Goal: Use online tool/utility: Utilize a website feature to perform a specific function

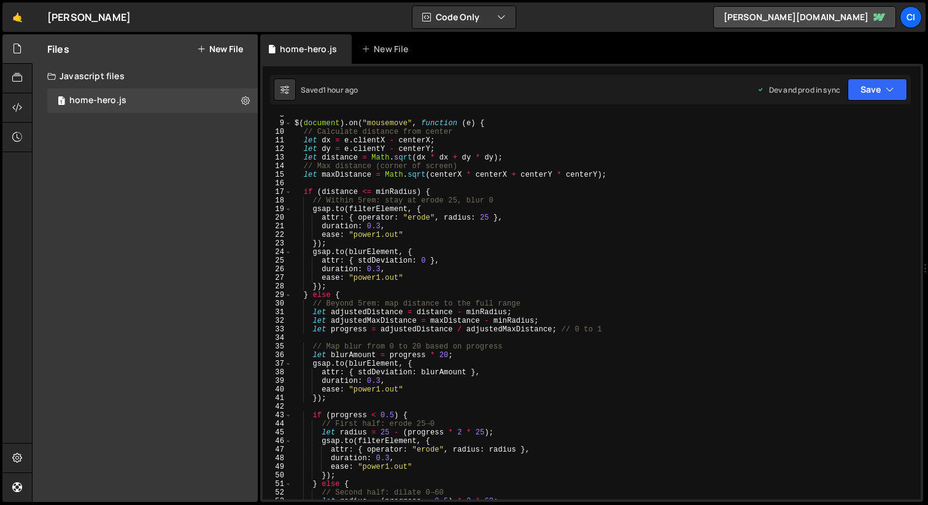
scroll to position [65, 0]
click at [399, 220] on div "$ ( document ) . on ( "mousemove" , function ( e ) { // Calculate distance from…" at bounding box center [604, 312] width 624 height 402
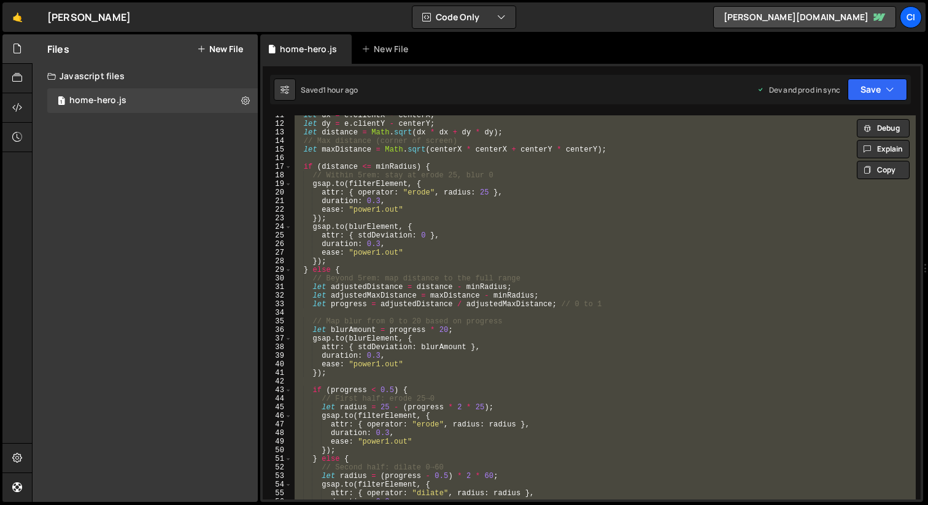
scroll to position [96, 0]
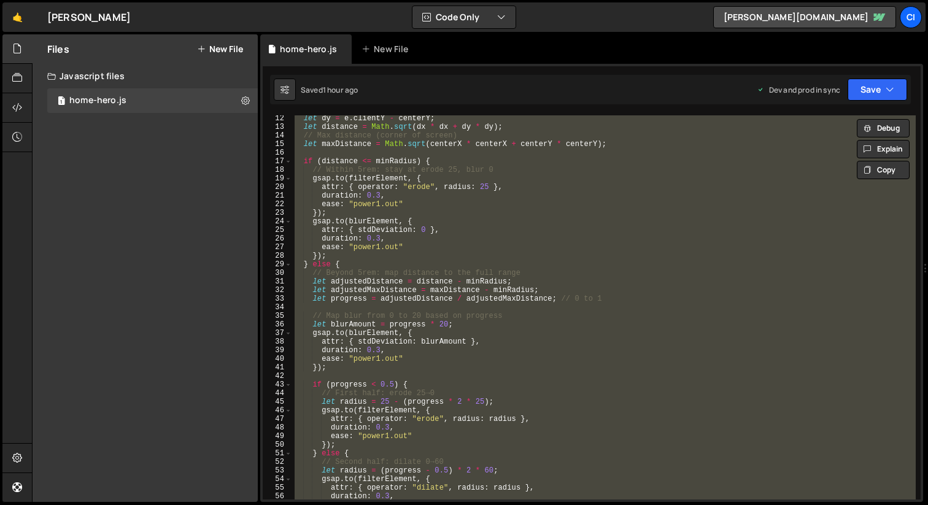
click at [399, 220] on div "let dy = e . clientY - centerY ; let distance = Math . sqrt ( dx * dx + dy * dy…" at bounding box center [604, 307] width 624 height 384
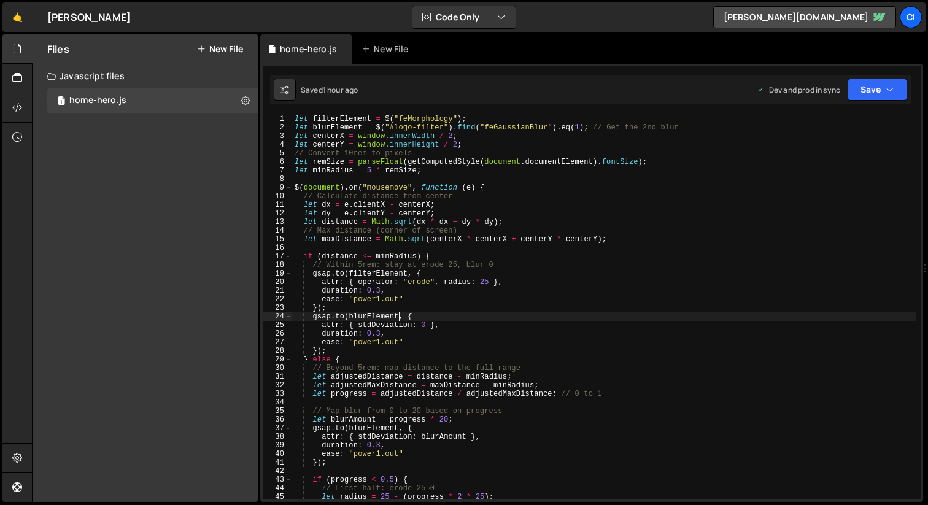
scroll to position [2, 0]
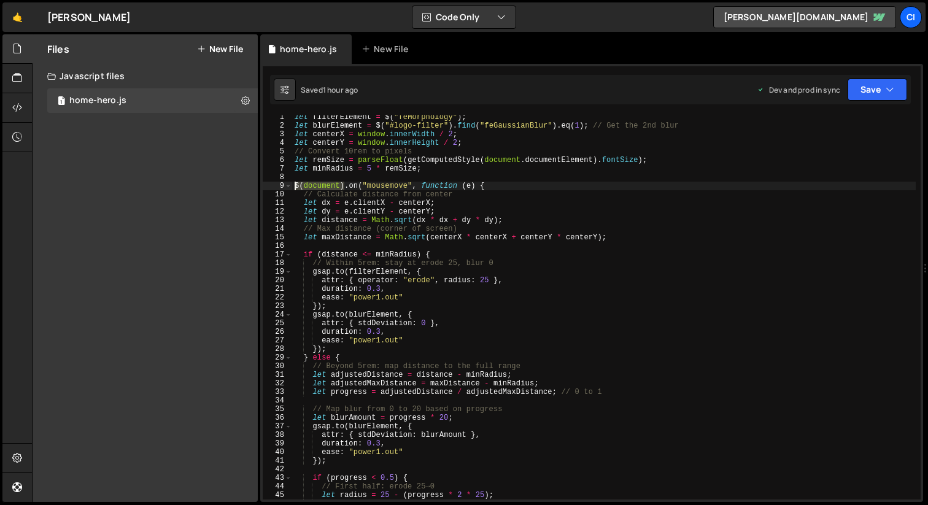
drag, startPoint x: 343, startPoint y: 183, endPoint x: 292, endPoint y: 184, distance: 51.0
click at [292, 184] on div "let filterElement = $ ( "feMorphology" ) ; let blurElement = $ ( "#logo-filter"…" at bounding box center [604, 314] width 624 height 402
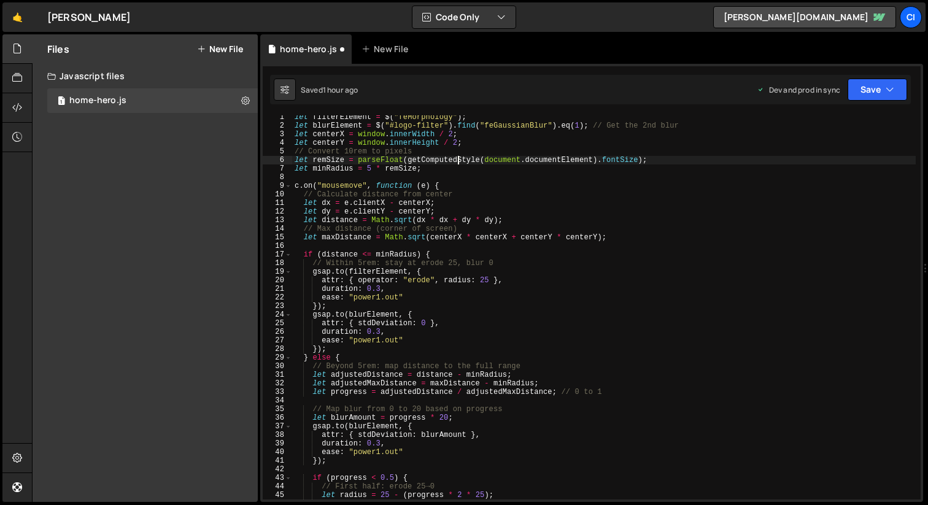
click at [456, 158] on div "let filterElement = $ ( "feMorphology" ) ; let blurElement = $ ( "#logo-filter"…" at bounding box center [604, 314] width 624 height 402
type textarea "});"
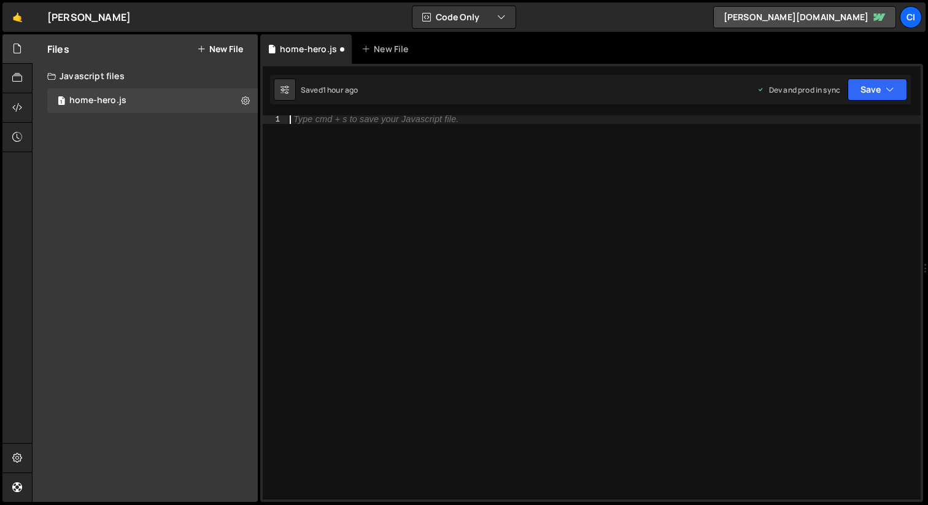
paste textarea "});"
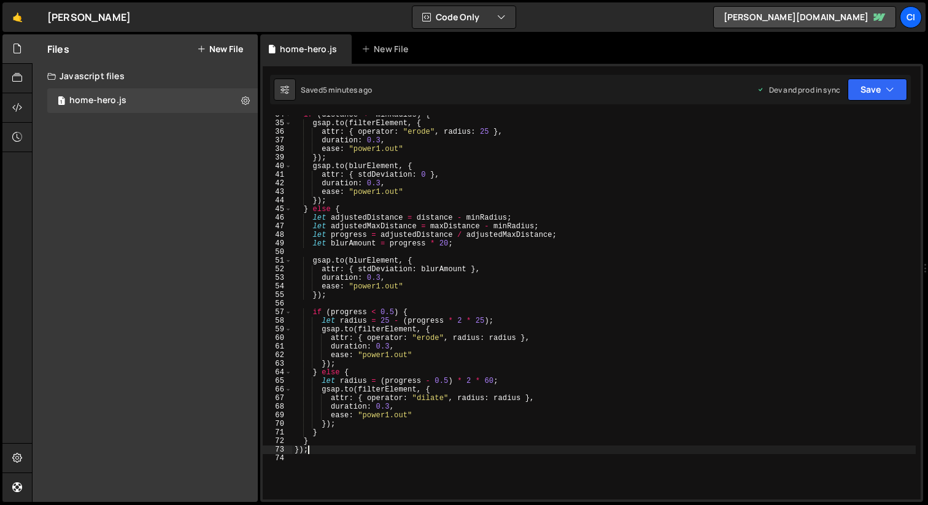
scroll to position [291, 0]
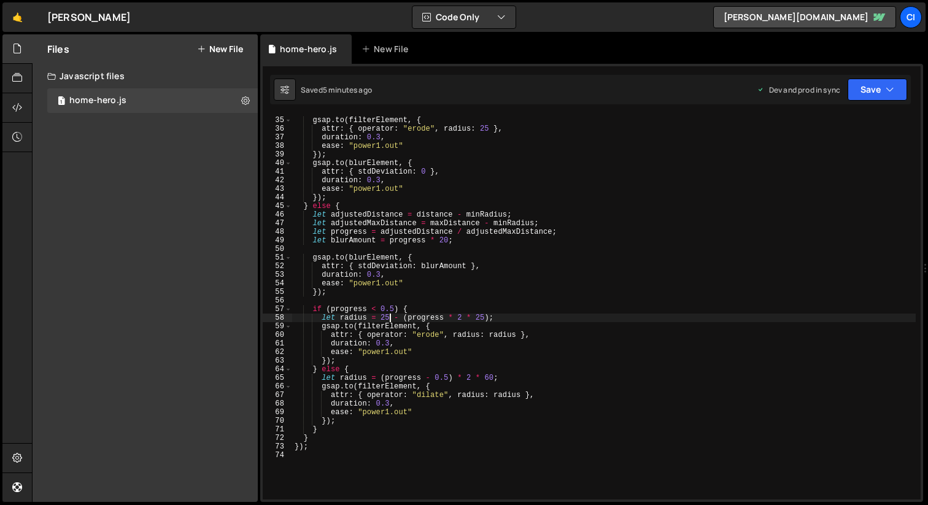
click at [391, 319] on div "if ( distance <= minRadius ) { gsap . to ( filterElement , { attr : { operator …" at bounding box center [604, 308] width 624 height 402
click at [484, 317] on div "if ( distance <= minRadius ) { gsap . to ( filterElement , { attr : { operator …" at bounding box center [604, 308] width 624 height 402
click at [438, 330] on div "if ( distance <= minRadius ) { gsap . to ( filterElement , { attr : { operator …" at bounding box center [604, 308] width 624 height 402
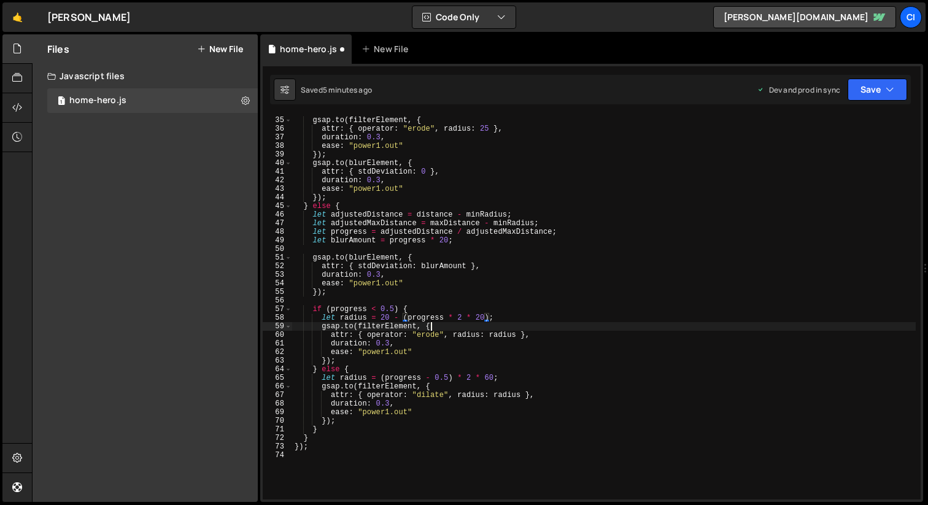
scroll to position [0, 10]
click at [389, 354] on div "if ( distance <= minRadius ) { gsap . to ( filterElement , { attr : { operator …" at bounding box center [604, 308] width 624 height 402
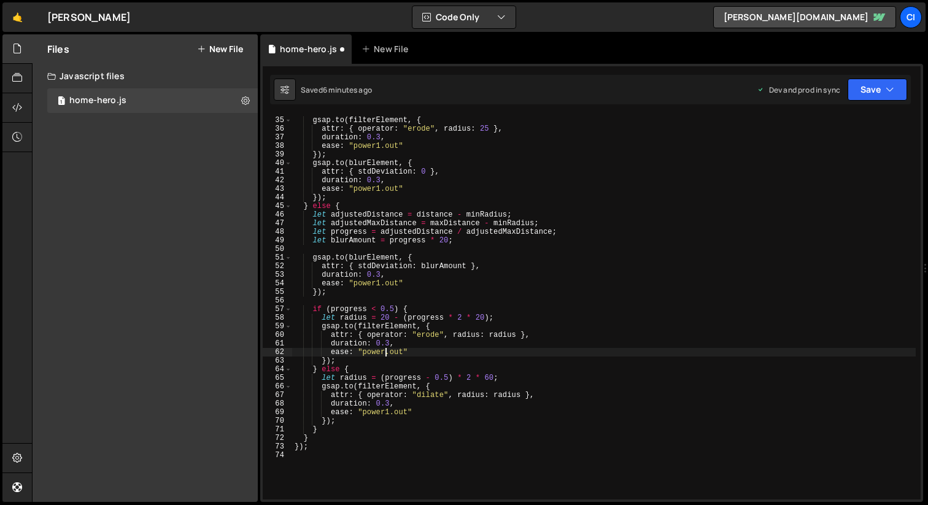
scroll to position [0, 8]
click at [398, 353] on div "if ( distance <= minRadius ) { gsap . to ( filterElement , { attr : { operator …" at bounding box center [604, 308] width 624 height 402
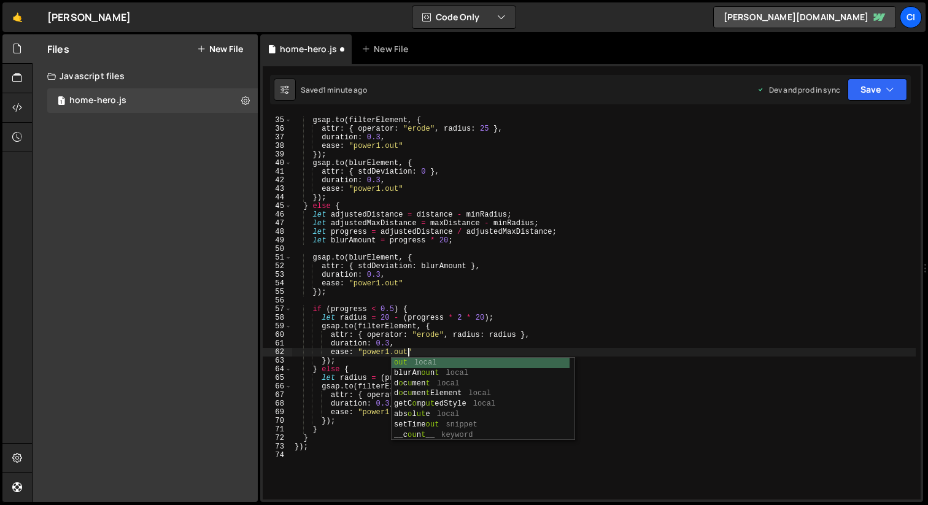
scroll to position [0, 9]
click at [379, 287] on div "if ( distance <= minRadius ) { gsap . to ( filterElement , { attr : { operator …" at bounding box center [604, 308] width 624 height 402
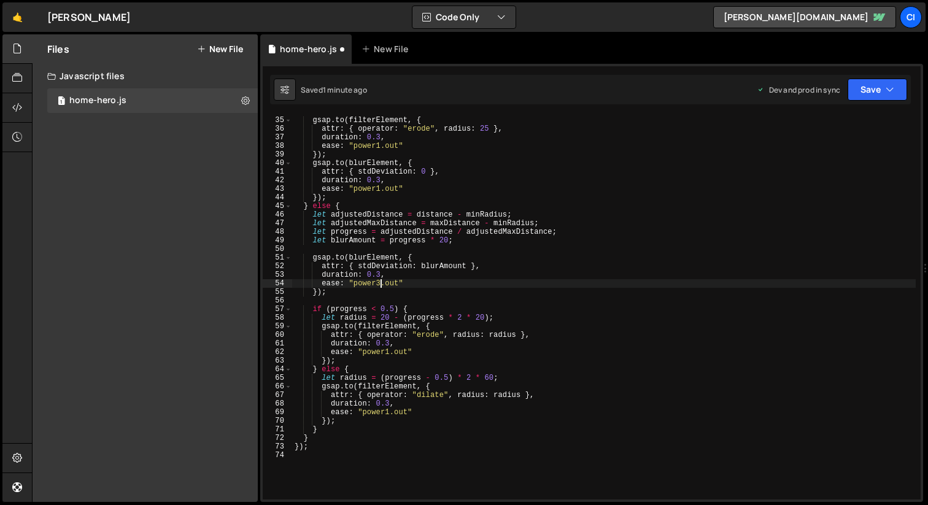
scroll to position [0, 7]
click at [393, 285] on div "if ( distance <= minRadius ) { gsap . to ( filterElement , { attr : { operator …" at bounding box center [604, 308] width 624 height 402
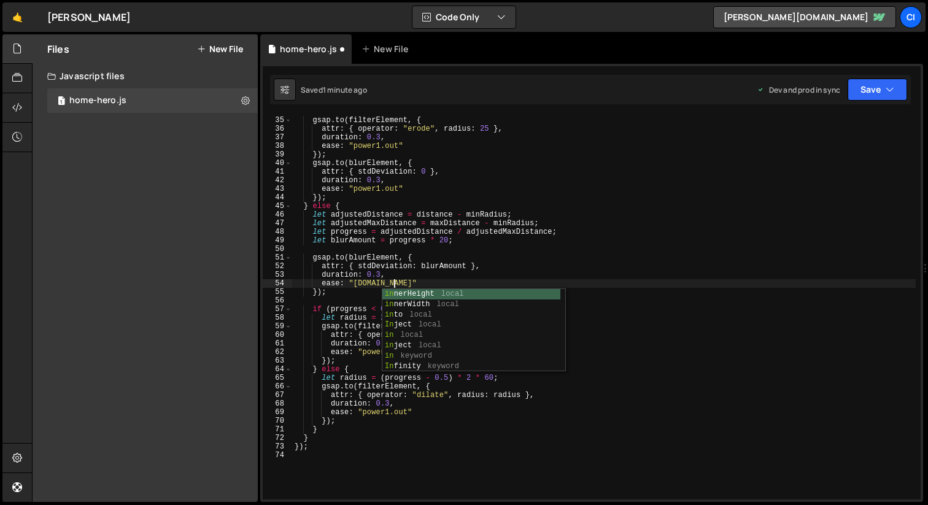
click at [416, 275] on div "if ( distance <= minRadius ) { gsap . to ( filterElement , { attr : { operator …" at bounding box center [604, 308] width 624 height 402
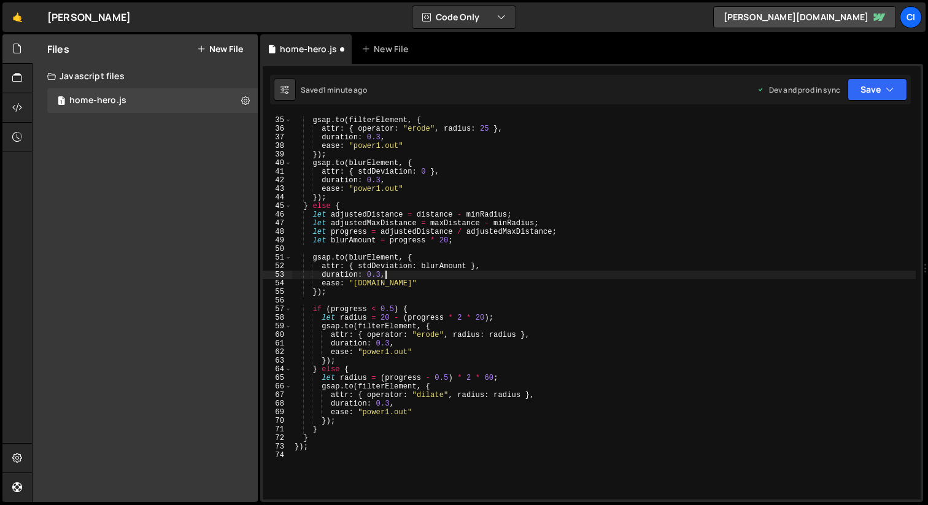
scroll to position [0, 7]
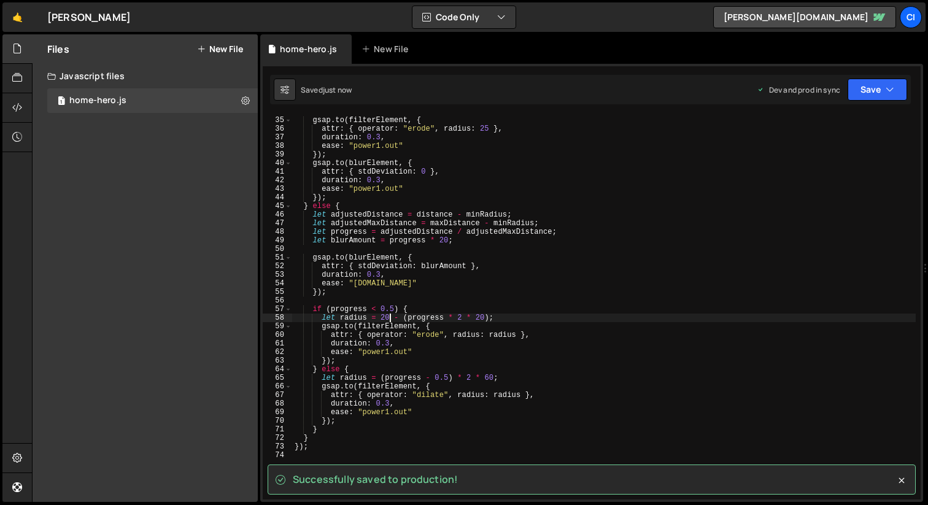
click at [390, 317] on div "if ( distance <= minRadius ) { gsap . to ( filterElement , { attr : { operator …" at bounding box center [604, 308] width 624 height 402
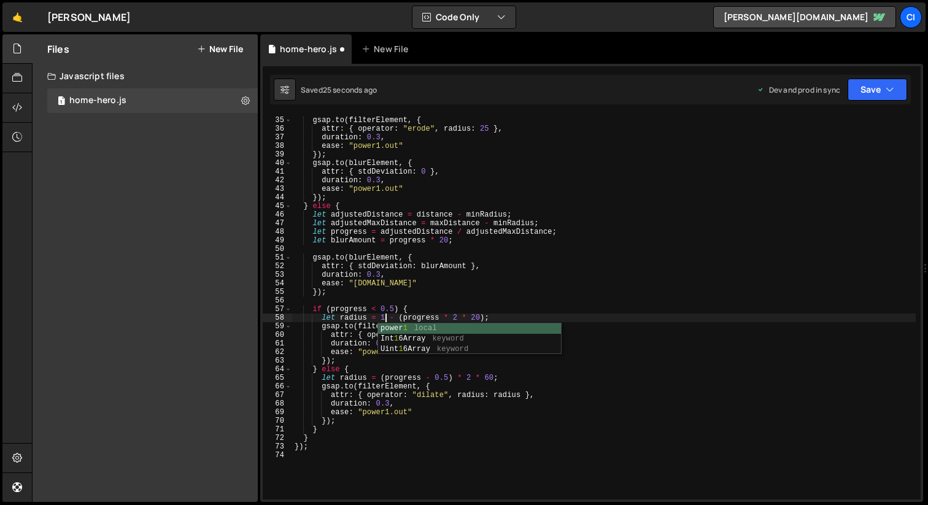
scroll to position [0, 7]
click at [483, 319] on div "if ( distance <= minRadius ) { gsap . to ( filterElement , { attr : { operator …" at bounding box center [604, 308] width 624 height 402
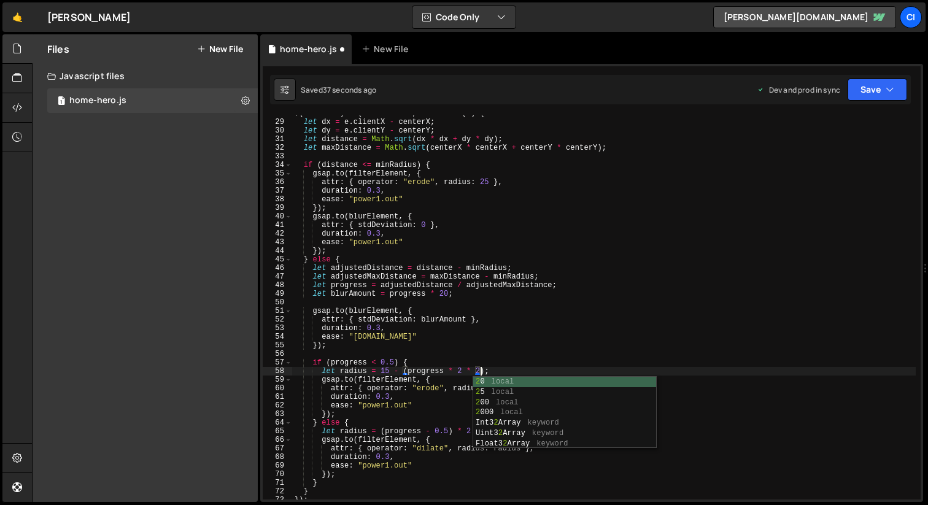
scroll to position [0, 15]
click at [385, 372] on div "$ ( document ) . on ( "mousemove" , function ( e ) { let dx = e . clientX - cen…" at bounding box center [604, 310] width 624 height 402
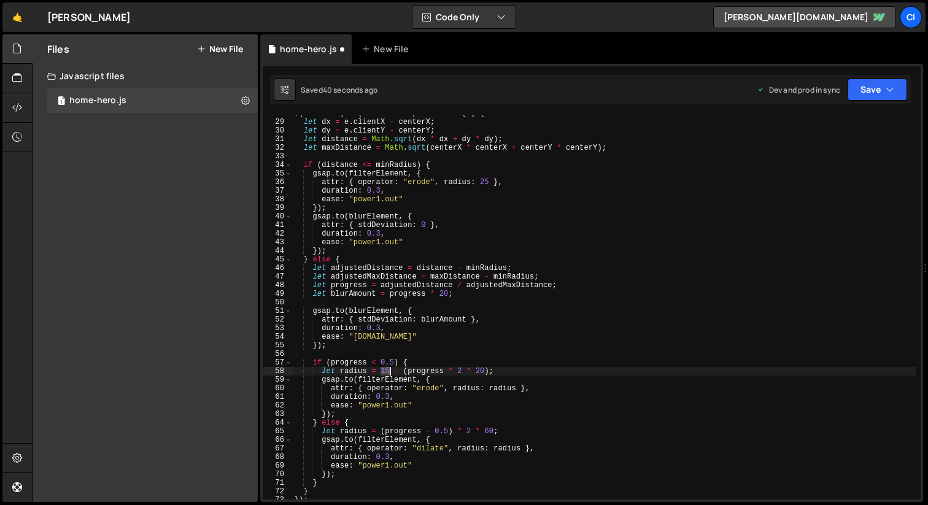
click at [385, 372] on div "$ ( document ) . on ( "mousemove" , function ( e ) { let dx = e . clientX - cen…" at bounding box center [604, 310] width 624 height 402
click at [486, 184] on div "$ ( document ) . on ( "mousemove" , function ( e ) { let dx = e . clientX - cen…" at bounding box center [604, 310] width 624 height 402
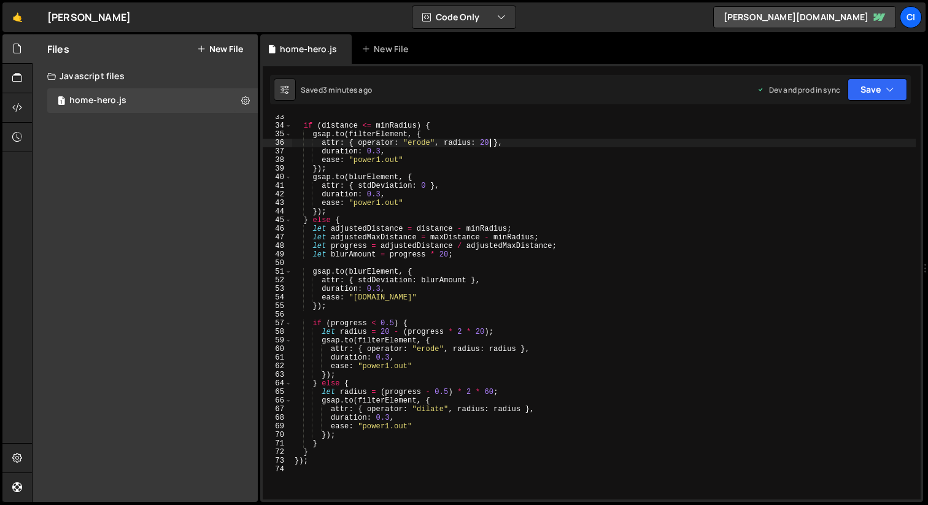
scroll to position [262, 0]
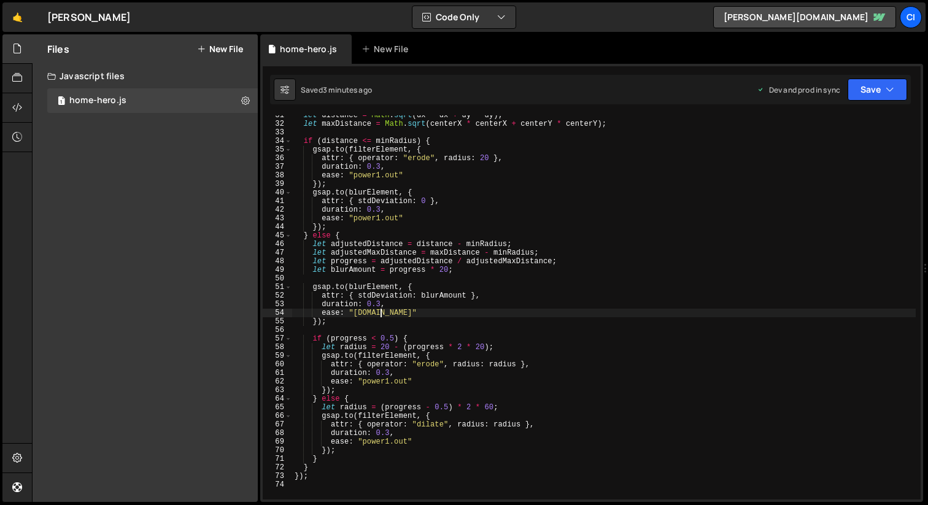
click at [379, 316] on div "let distance = Math . sqrt ( dx * dx + dy * dy ) ; let maxDistance = Math . sqr…" at bounding box center [604, 312] width 624 height 402
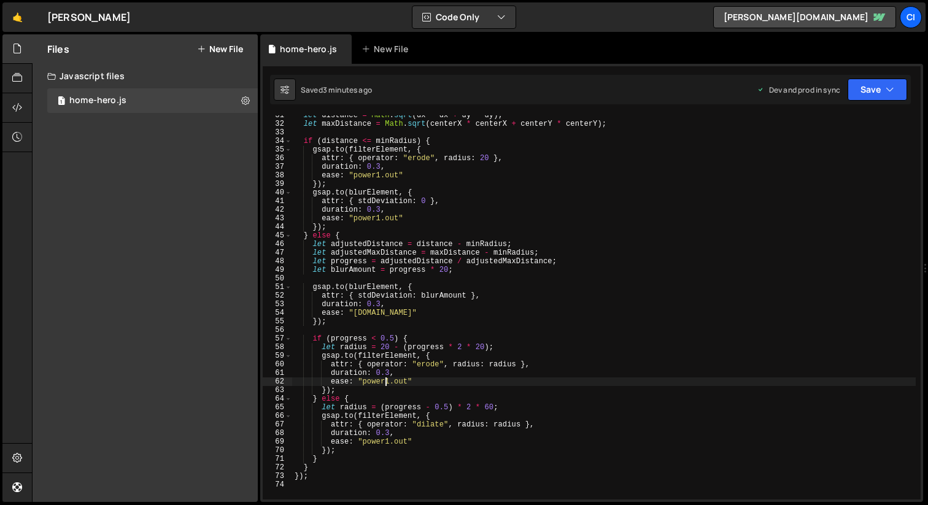
click at [387, 384] on div "let distance = Math . sqrt ( dx * dx + dy * dy ) ; let maxDistance = Math . sqr…" at bounding box center [604, 312] width 624 height 402
click at [392, 441] on div "let distance = Math . sqrt ( dx * dx + dy * dy ) ; let maxDistance = Math . sqr…" at bounding box center [604, 312] width 624 height 402
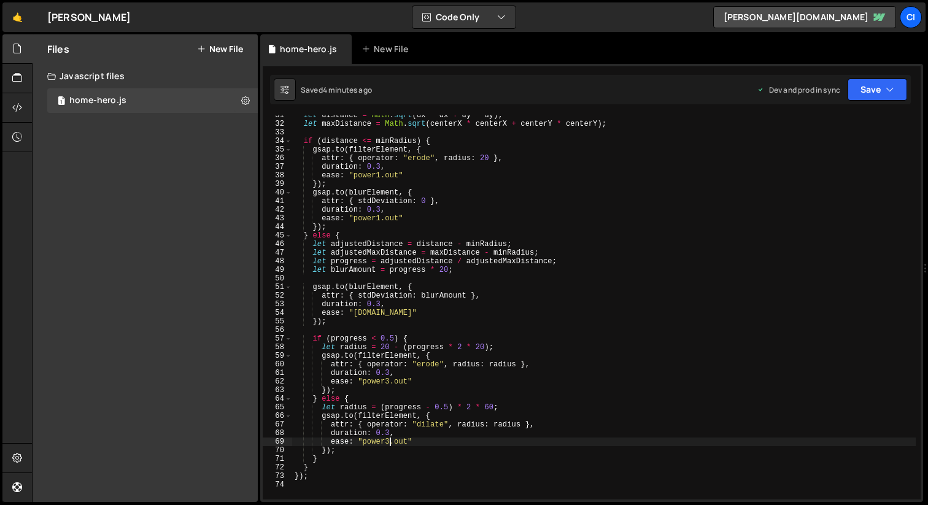
type textarea "});"
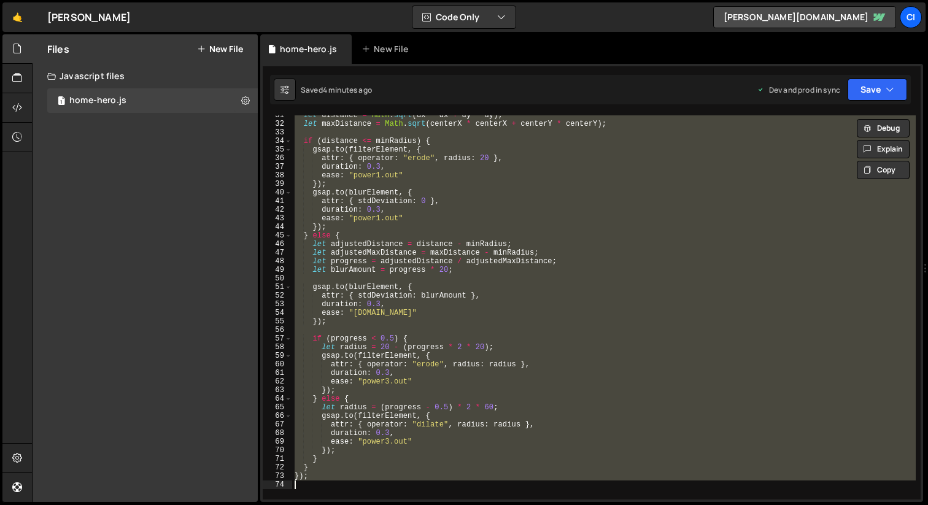
scroll to position [0, 0]
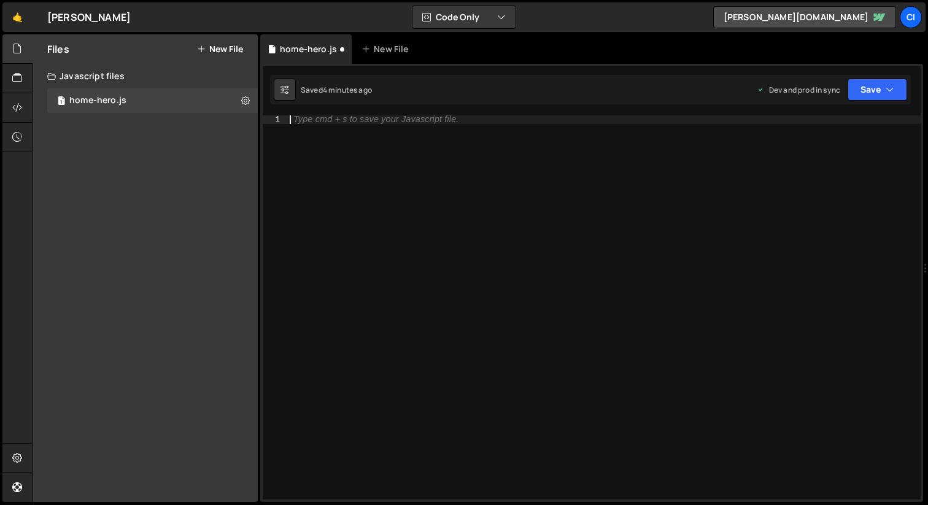
paste textarea "});"
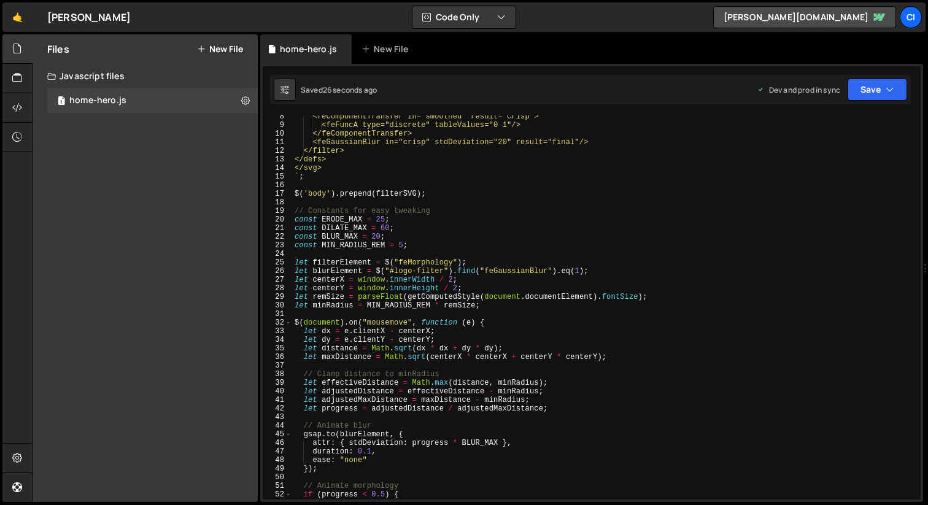
scroll to position [63, 0]
click at [382, 236] on div "<feComponentTransfer in="smoothed" result="crisp"> <feFuncA type="discrete" tab…" at bounding box center [604, 313] width 624 height 402
click at [403, 244] on div "<feComponentTransfer in="smoothed" result="crisp"> <feFuncA type="discrete" tab…" at bounding box center [604, 313] width 624 height 402
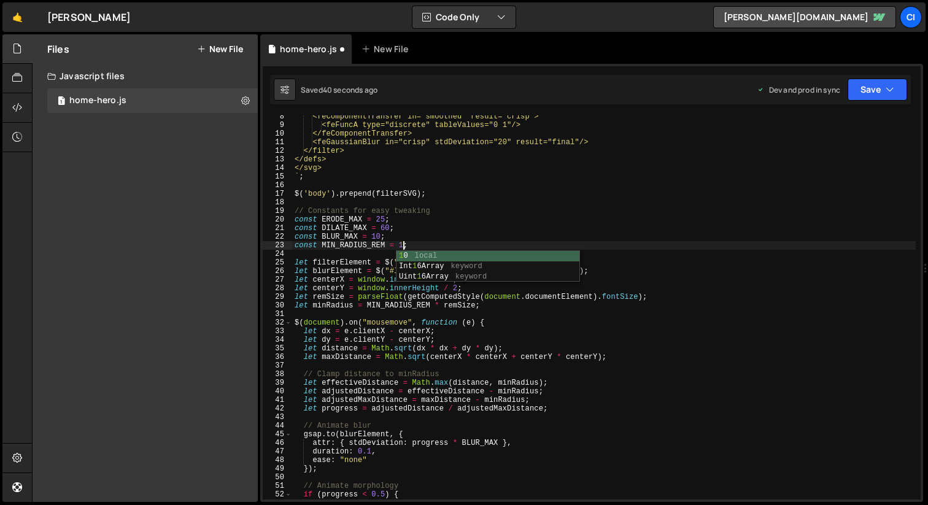
scroll to position [0, 9]
click at [389, 227] on div "<feComponentTransfer in="smoothed" result="crisp"> <feFuncA type="discrete" tab…" at bounding box center [604, 313] width 624 height 402
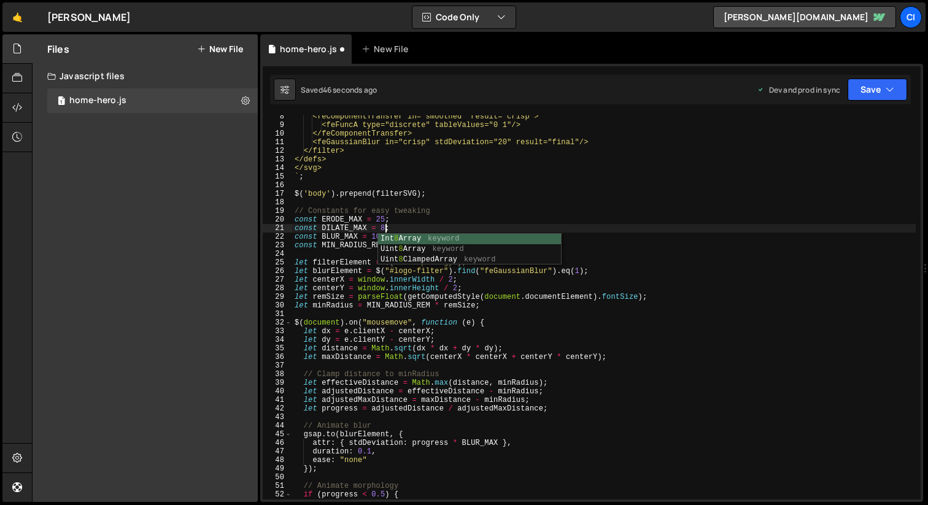
scroll to position [0, 7]
click at [383, 220] on div "<feComponentTransfer in="smoothed" result="crisp"> <feFuncA type="discrete" tab…" at bounding box center [604, 313] width 624 height 402
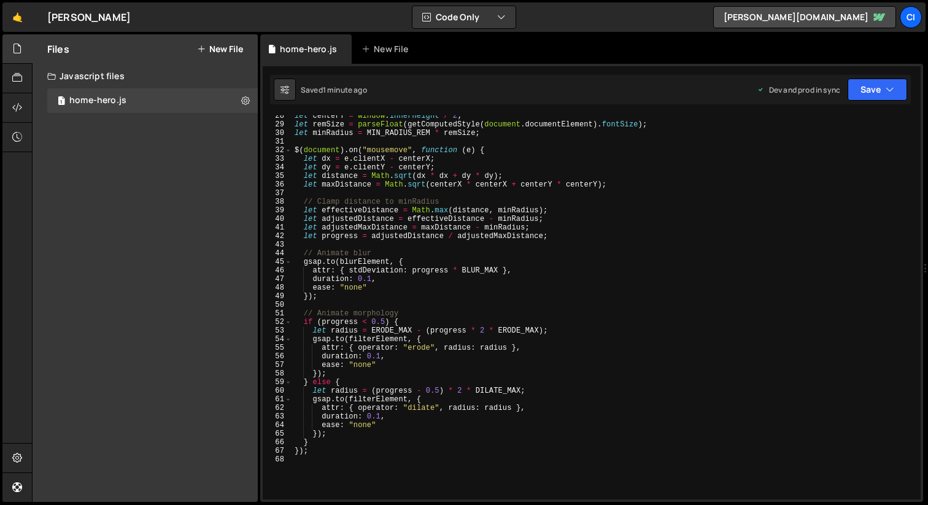
scroll to position [238, 0]
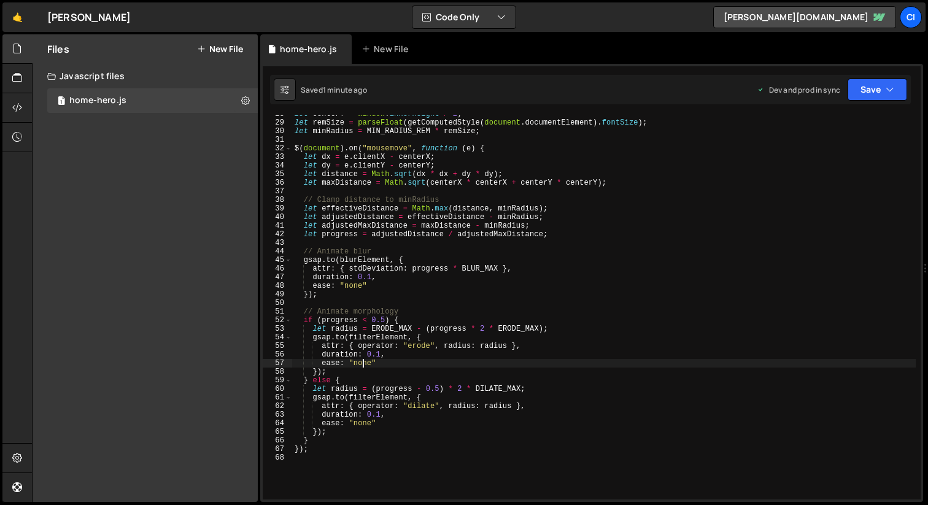
click at [363, 364] on div "let centerY = window . innerHeight / 2 ; let remSize = parseFloat ( getComputed…" at bounding box center [604, 311] width 624 height 402
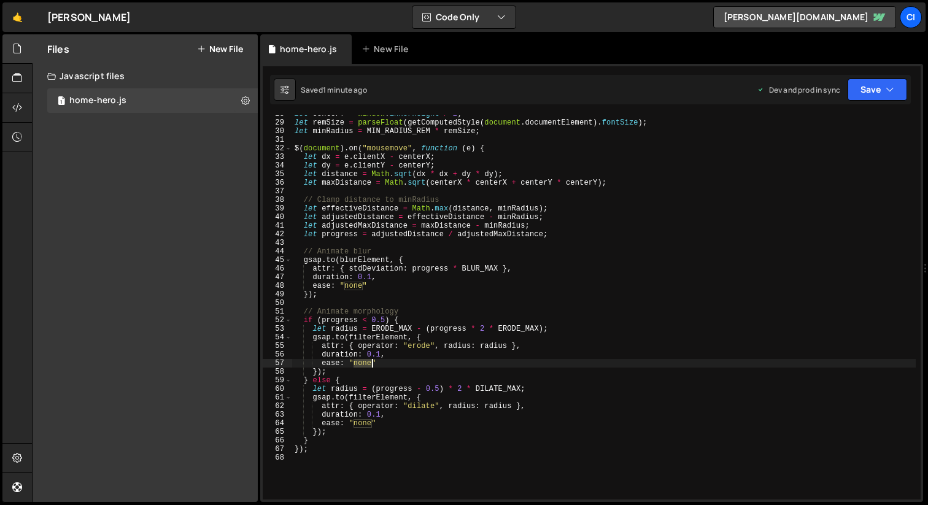
click at [363, 364] on div "let centerY = window . innerHeight / 2 ; let remSize = parseFloat ( getComputed…" at bounding box center [604, 311] width 624 height 402
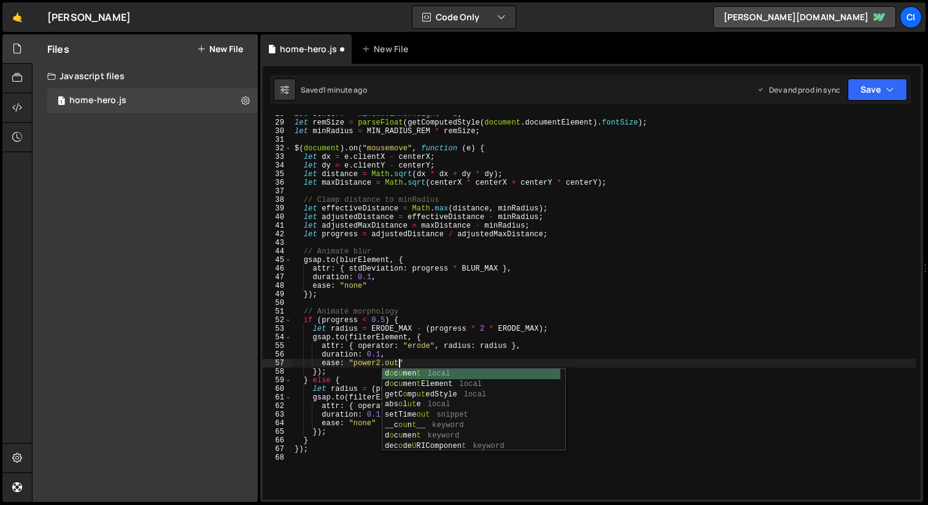
scroll to position [0, 8]
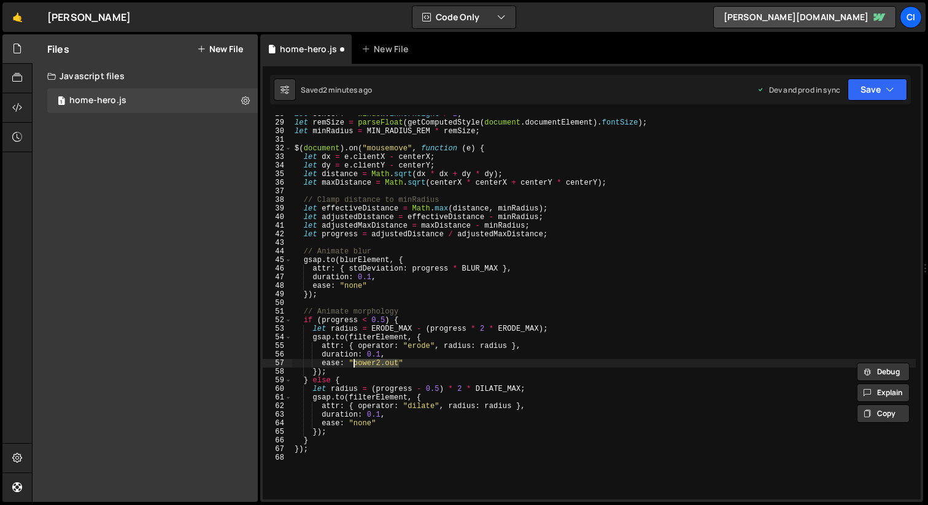
click at [362, 426] on div "let centerY = window . innerHeight / 2 ; let remSize = parseFloat ( getComputed…" at bounding box center [604, 311] width 624 height 402
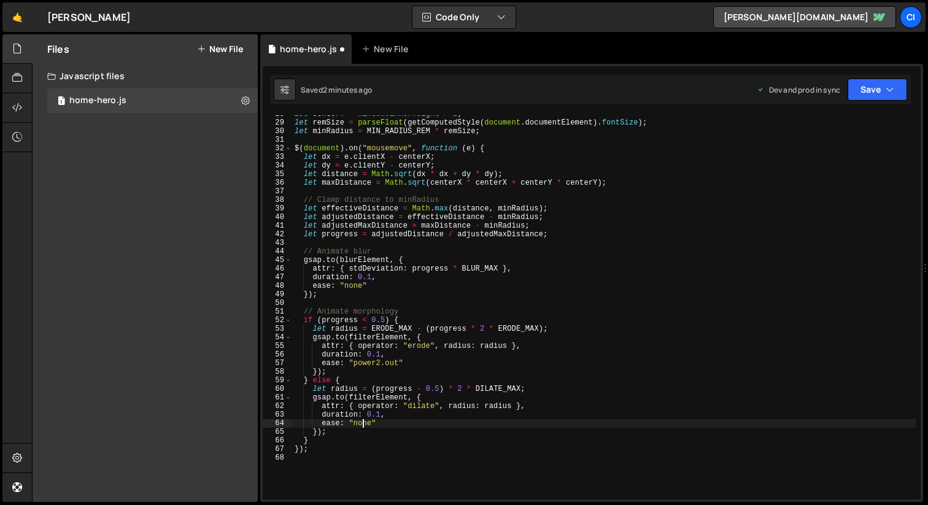
click at [362, 426] on div "let centerY = window . innerHeight / 2 ; let remSize = parseFloat ( getComputed…" at bounding box center [604, 311] width 624 height 402
paste textarea "power2.out"
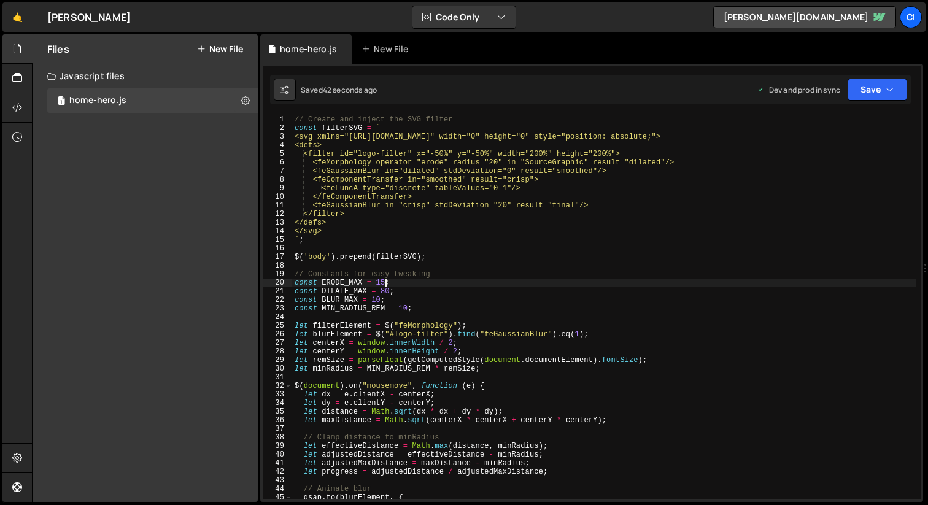
click at [385, 286] on div "// Create and inject the SVG filter const filterSVG = ` <svg xmlns="[URL][DOMAI…" at bounding box center [604, 316] width 624 height 402
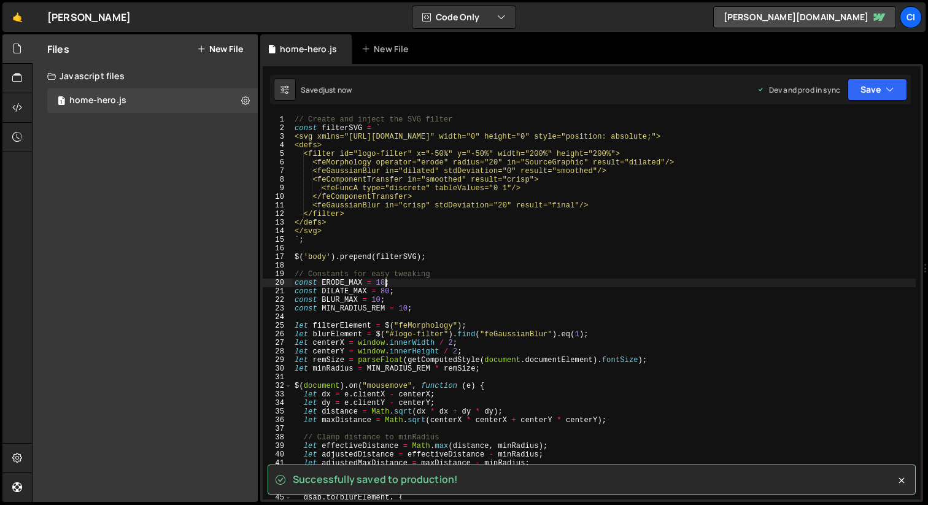
click at [386, 294] on div "// Create and inject the SVG filter const filterSVG = ` <svg xmlns="[URL][DOMAI…" at bounding box center [604, 316] width 624 height 402
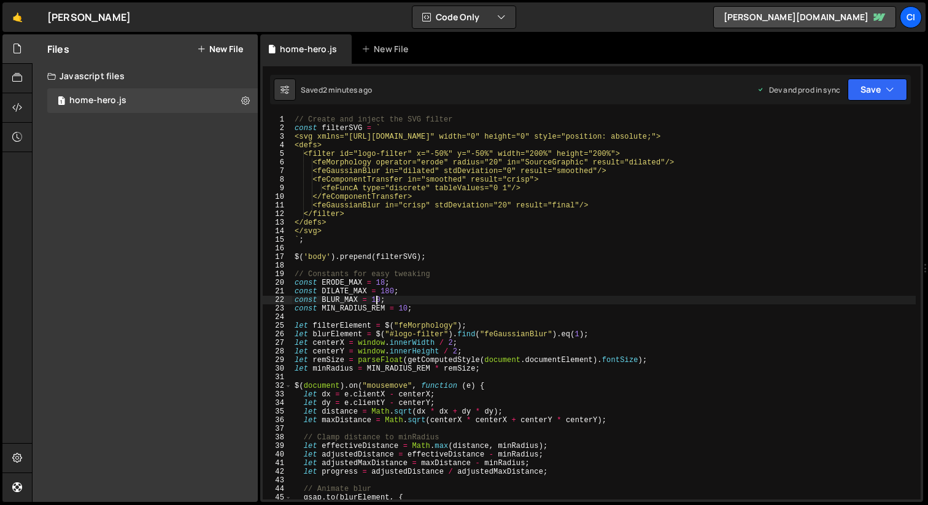
click at [378, 304] on div "// Create and inject the SVG filter const filterSVG = ` <svg xmlns="[URL][DOMAI…" at bounding box center [604, 316] width 624 height 402
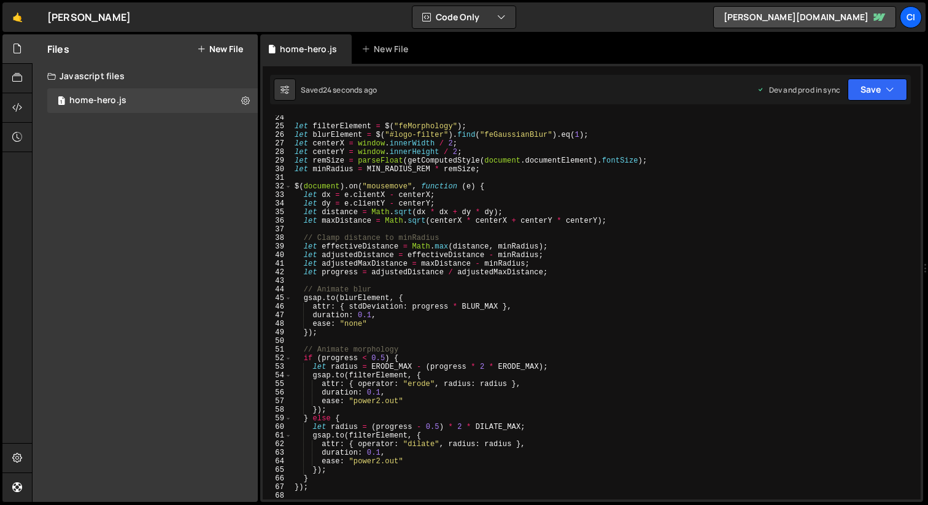
scroll to position [203, 0]
click at [356, 323] on div "let filterElement = $ ( "feMorphology" ) ; let blurElement = $ ( "#logo-filter"…" at bounding box center [604, 312] width 624 height 402
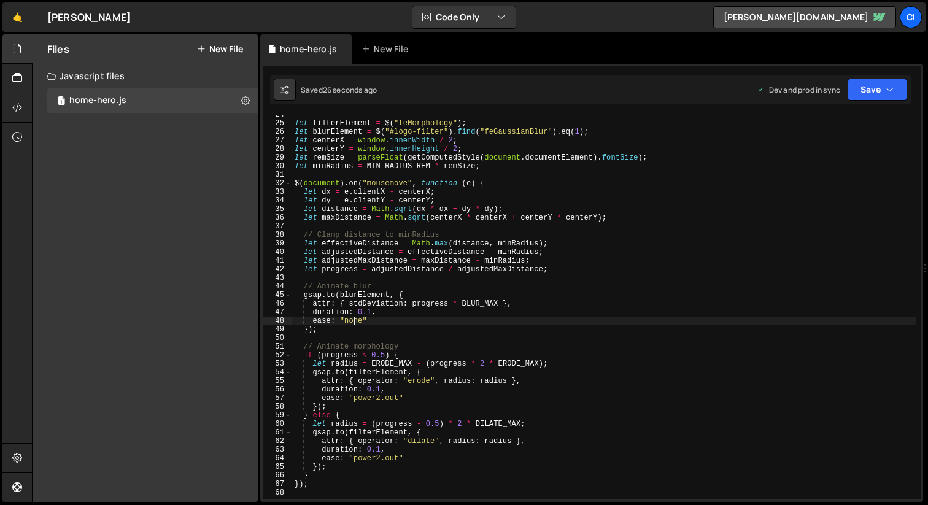
click at [356, 323] on div "let filterElement = $ ( "feMorphology" ) ; let blurElement = $ ( "#logo-filter"…" at bounding box center [604, 312] width 624 height 402
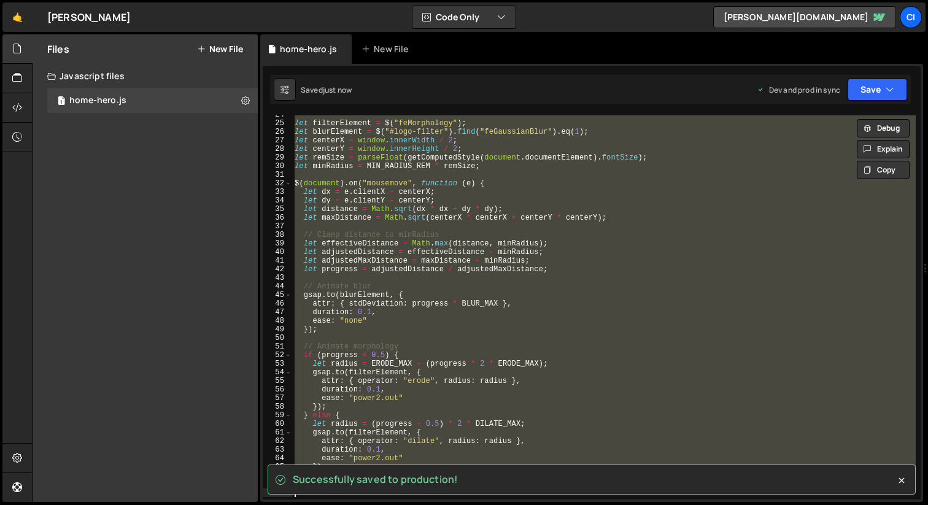
type textarea "});"
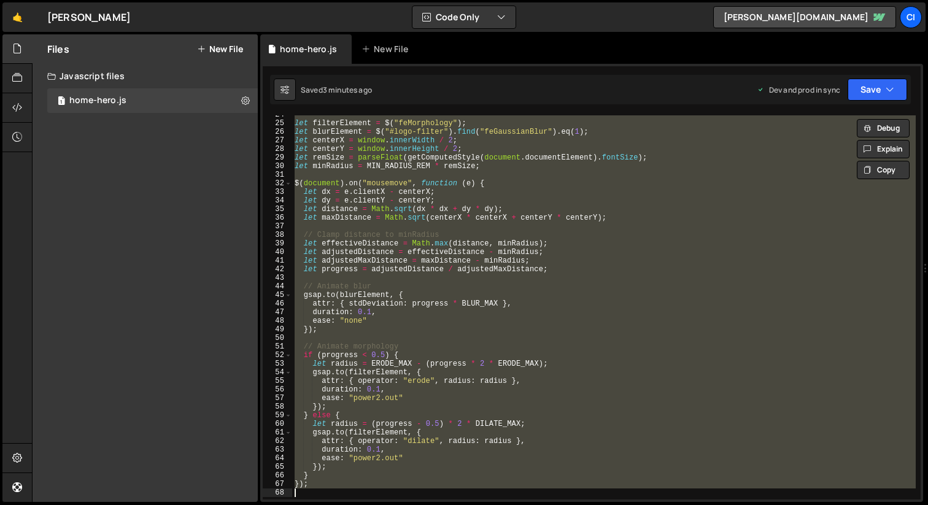
scroll to position [0, 0]
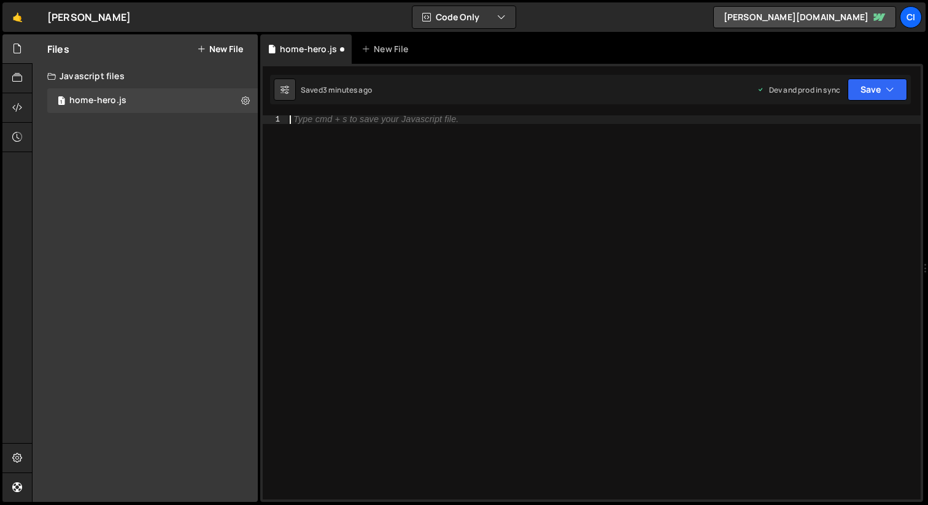
paste textarea "});"
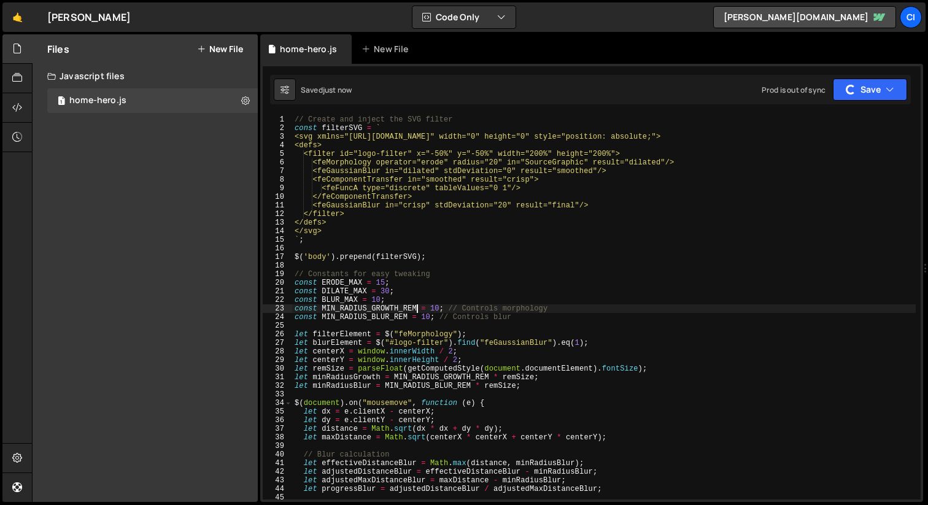
click at [416, 305] on div "// Create and inject the SVG filter const filterSVG = ` <svg xmlns="[URL][DOMAI…" at bounding box center [604, 316] width 624 height 402
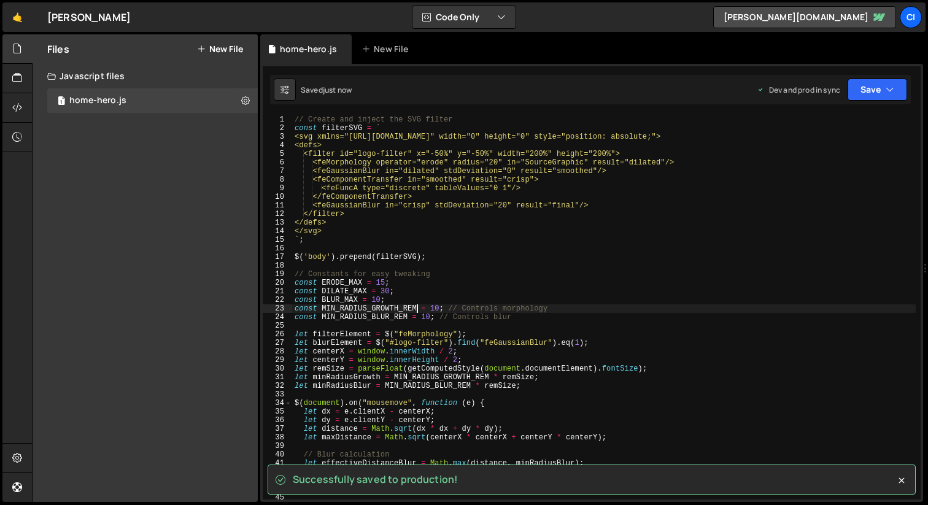
click at [430, 318] on div "// Create and inject the SVG filter const filterSVG = ` <svg xmlns="[URL][DOMAI…" at bounding box center [604, 316] width 624 height 402
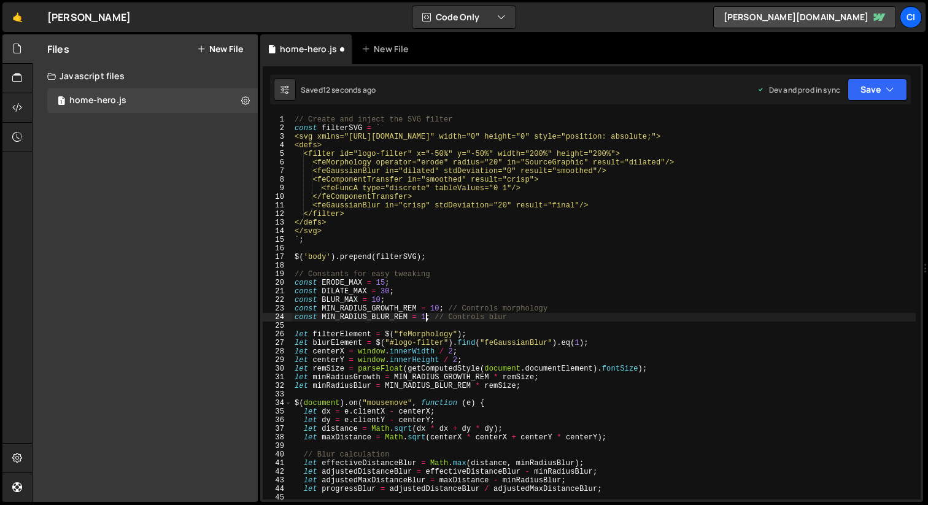
scroll to position [0, 10]
click at [439, 309] on div "// Create and inject the SVG filter const filterSVG = ` <svg xmlns="[URL][DOMAI…" at bounding box center [604, 316] width 624 height 402
click at [390, 290] on div "// Create and inject the SVG filter const filterSVG = ` <svg xmlns="[URL][DOMAI…" at bounding box center [604, 316] width 624 height 402
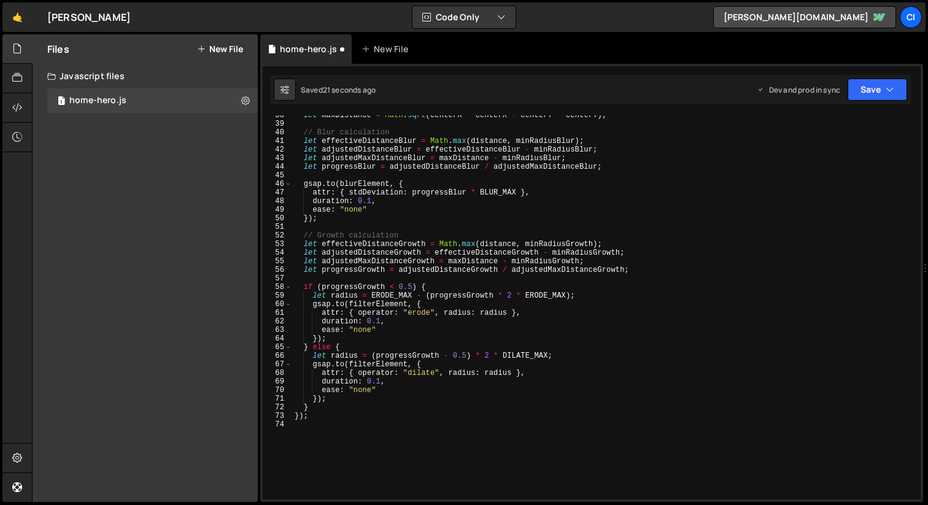
scroll to position [324, 0]
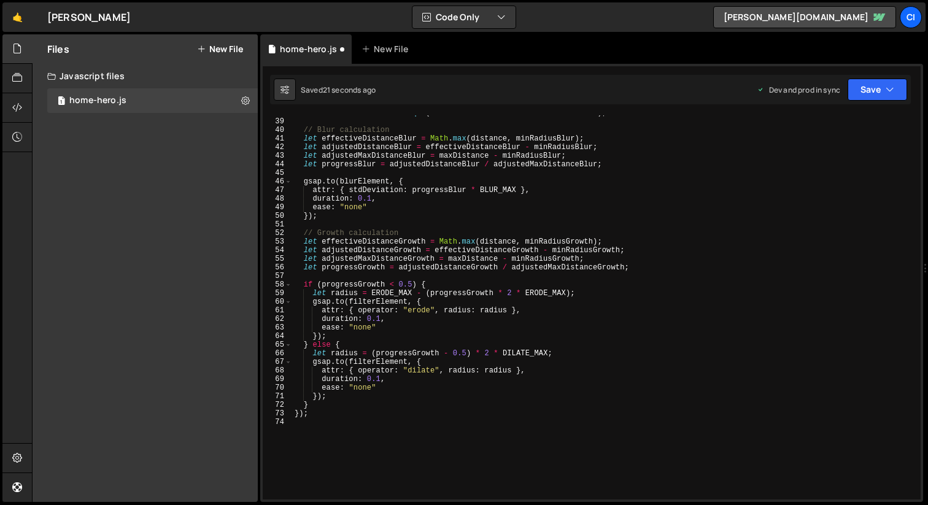
click at [364, 329] on div "let maxDistance = Math . sqrt ( centerX * centerX + centerY * centerY ) ; // Bl…" at bounding box center [604, 310] width 624 height 402
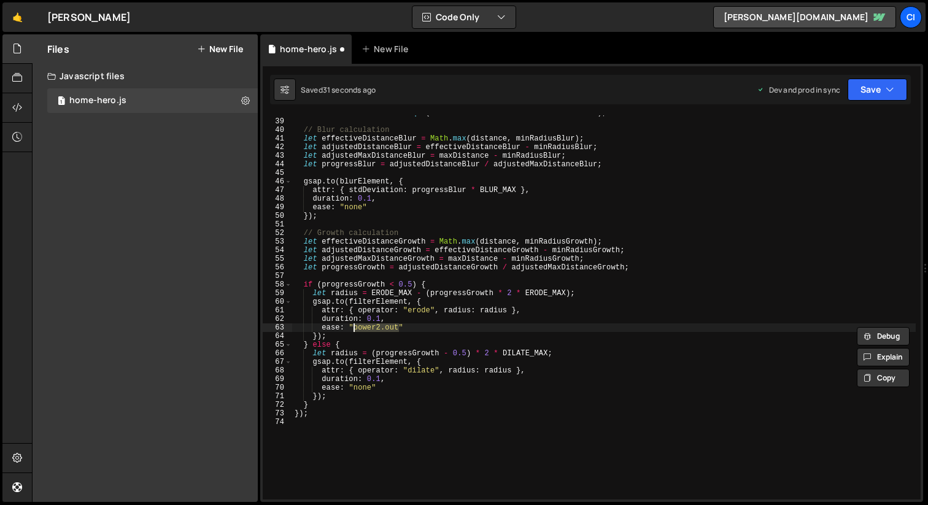
click at [363, 391] on div "let maxDistance = Math . sqrt ( centerX * centerX + centerY * centerY ) ; // Bl…" at bounding box center [604, 310] width 624 height 402
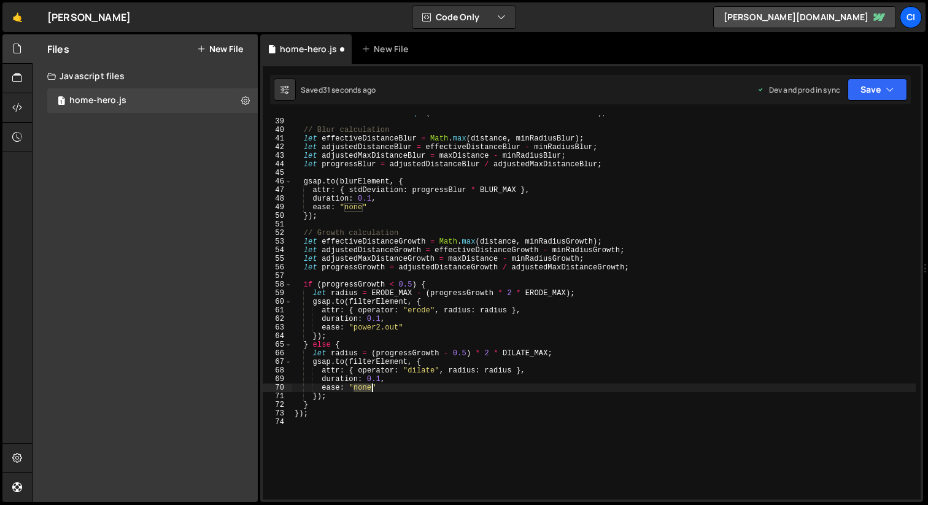
click at [363, 391] on div "let maxDistance = Math . sqrt ( centerX * centerX + centerY * centerY ) ; // Bl…" at bounding box center [604, 310] width 624 height 402
paste textarea "power2.out"
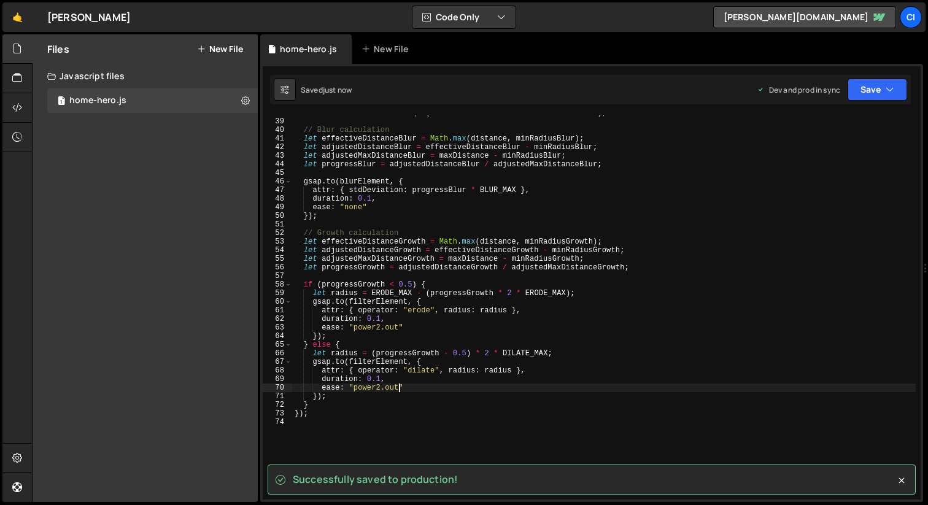
type textarea "ease: "power2.out""
